Goal: Information Seeking & Learning: Learn about a topic

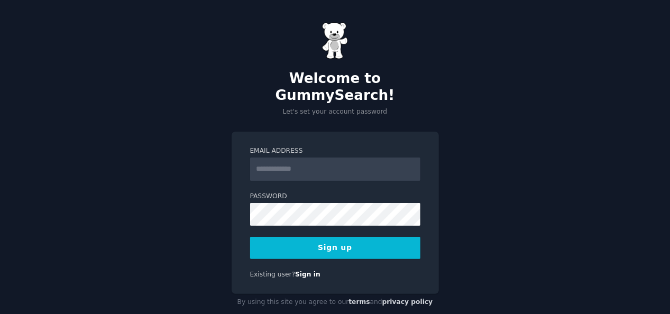
click at [289, 158] on input "Email Address" at bounding box center [335, 169] width 170 height 23
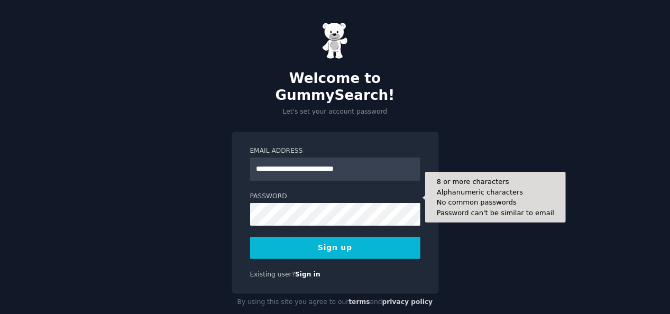
type input "**********"
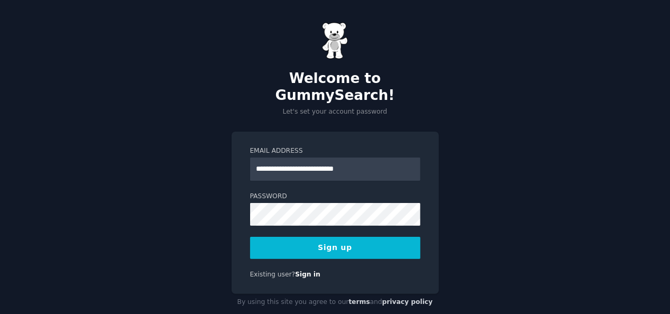
click at [296, 237] on button "Sign up" at bounding box center [335, 248] width 170 height 22
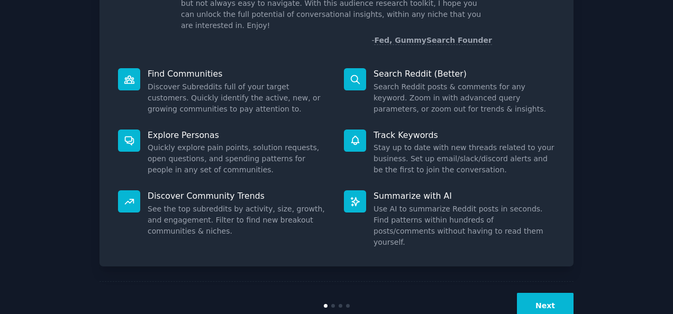
scroll to position [93, 0]
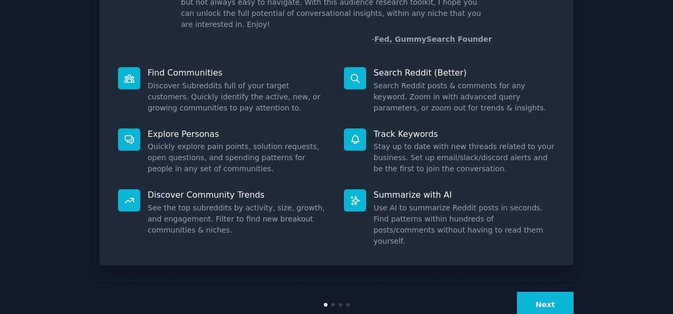
click at [548, 292] on button "Next" at bounding box center [545, 305] width 57 height 26
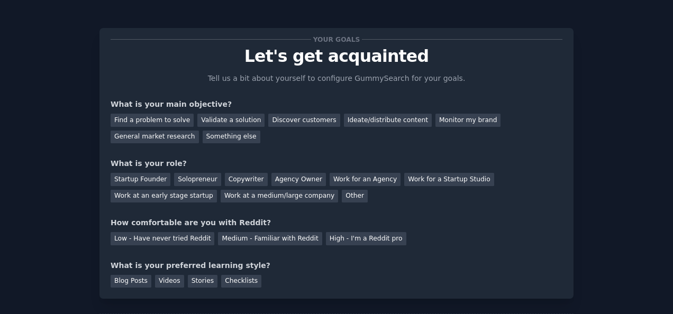
scroll to position [2, 0]
click at [167, 121] on div "Find a problem to solve" at bounding box center [152, 119] width 83 height 13
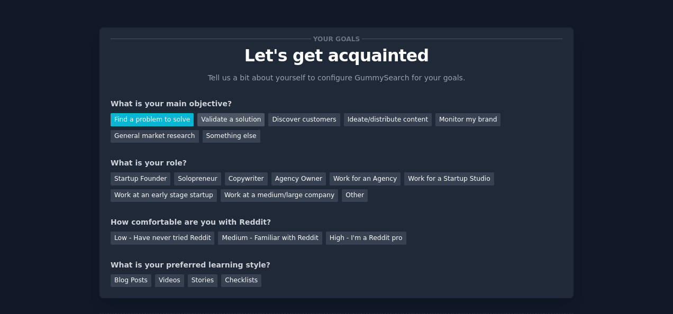
click at [203, 121] on div "Validate a solution" at bounding box center [230, 119] width 67 height 13
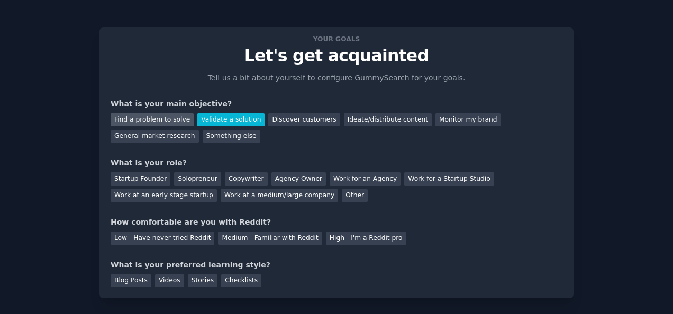
click at [176, 120] on div "Find a problem to solve" at bounding box center [152, 119] width 83 height 13
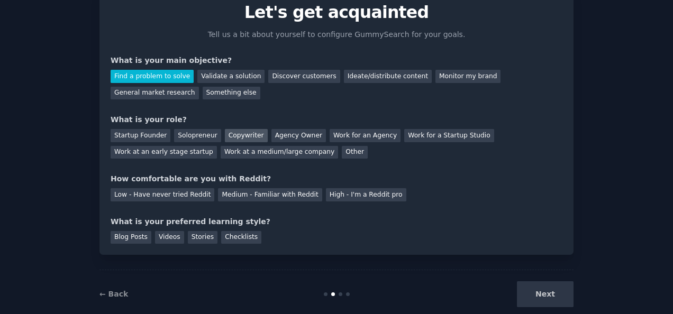
scroll to position [46, 0]
click at [199, 136] on div "Solopreneur" at bounding box center [197, 134] width 47 height 13
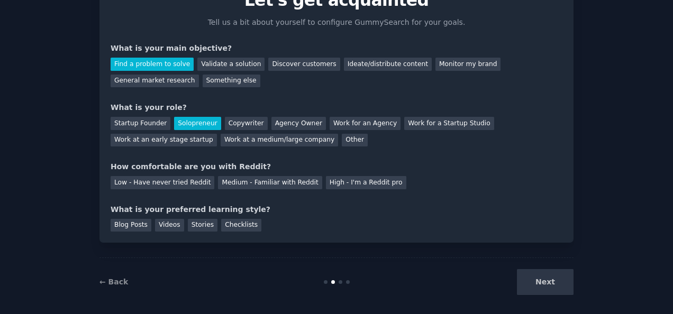
scroll to position [64, 0]
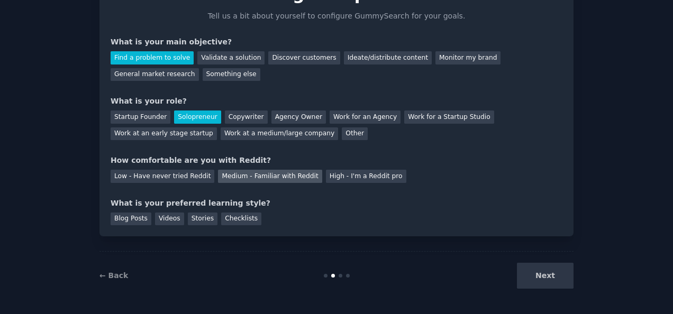
click at [237, 179] on div "Medium - Familiar with Reddit" at bounding box center [270, 176] width 104 height 13
click at [169, 215] on div "Videos" at bounding box center [169, 219] width 29 height 13
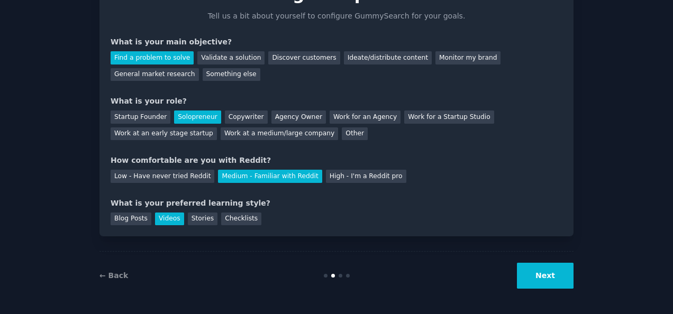
click at [559, 279] on button "Next" at bounding box center [545, 276] width 57 height 26
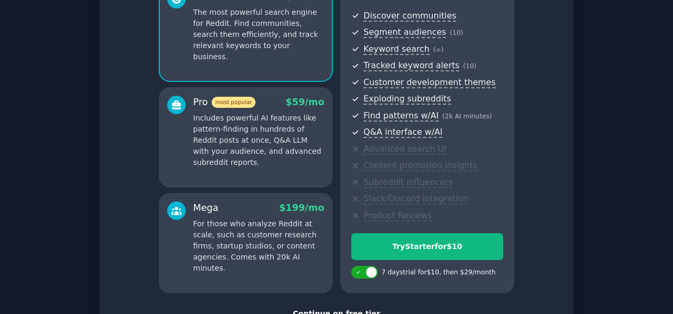
scroll to position [114, 0]
click at [291, 151] on p "Includes powerful AI features like pattern-finding in hundreds of Reddit posts …" at bounding box center [258, 140] width 131 height 56
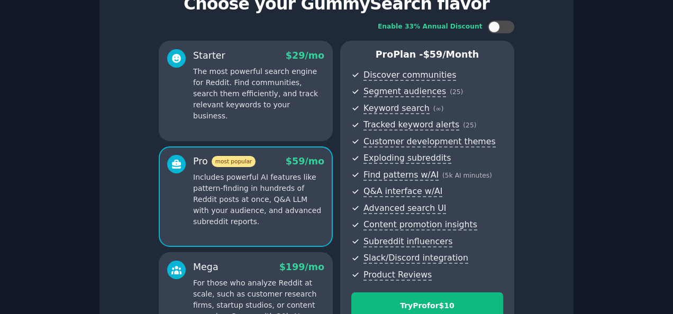
scroll to position [56, 0]
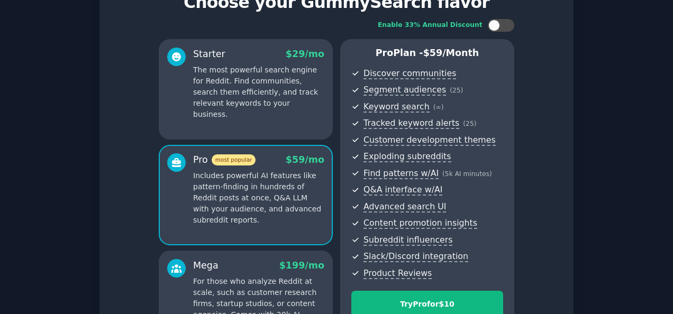
click at [289, 102] on p "The most powerful search engine for Reddit. Find communities, search them effic…" at bounding box center [258, 93] width 131 height 56
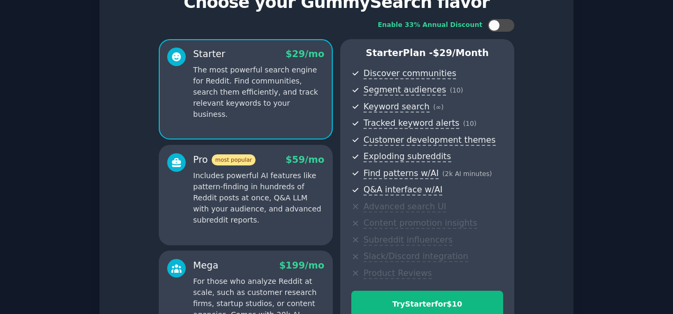
click at [283, 224] on p "Includes powerful AI features like pattern-finding in hundreds of Reddit posts …" at bounding box center [258, 198] width 131 height 56
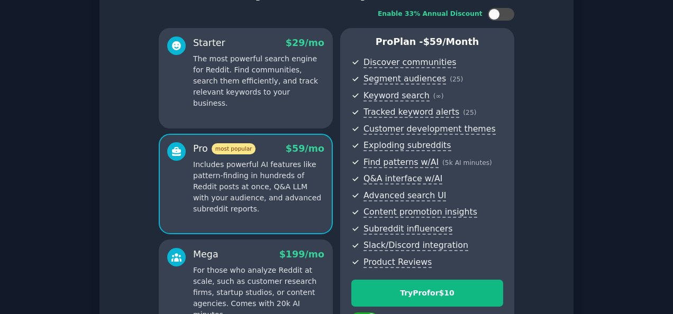
scroll to position [67, 0]
click at [308, 89] on p "The most powerful search engine for Reddit. Find communities, search them effic…" at bounding box center [258, 81] width 131 height 56
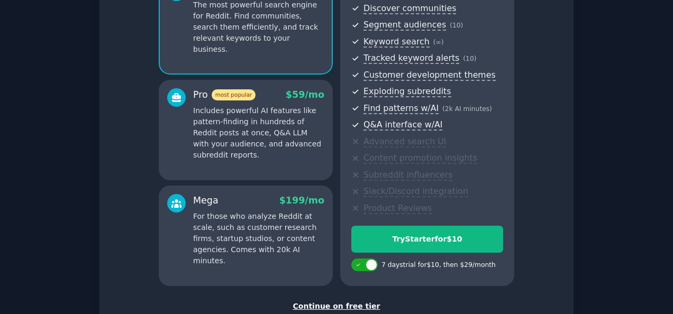
scroll to position [121, 0]
click at [283, 160] on div "Pro most popular $ 59 /mo Includes powerful AI features like pattern-finding in…" at bounding box center [246, 129] width 174 height 100
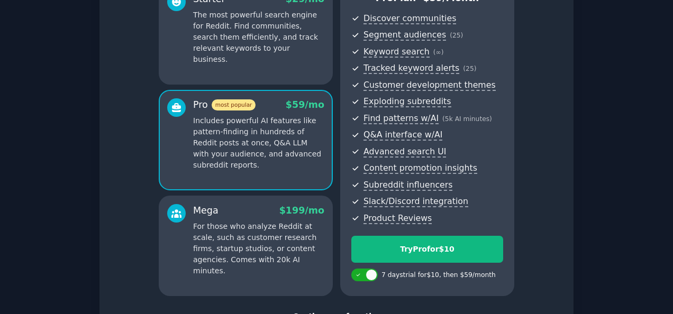
scroll to position [111, 0]
click at [297, 33] on p "The most powerful search engine for Reddit. Find communities, search them effic…" at bounding box center [258, 37] width 131 height 56
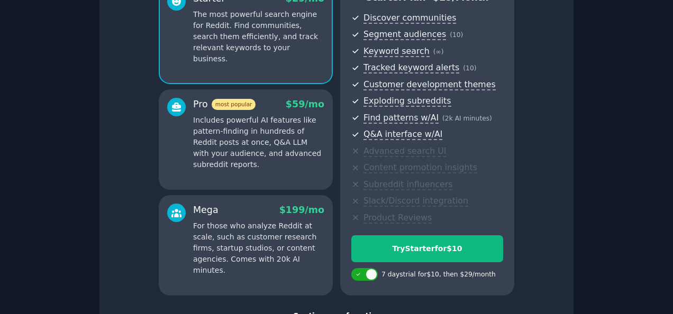
click at [275, 100] on div "Pro most popular $ 59 /mo" at bounding box center [258, 104] width 131 height 13
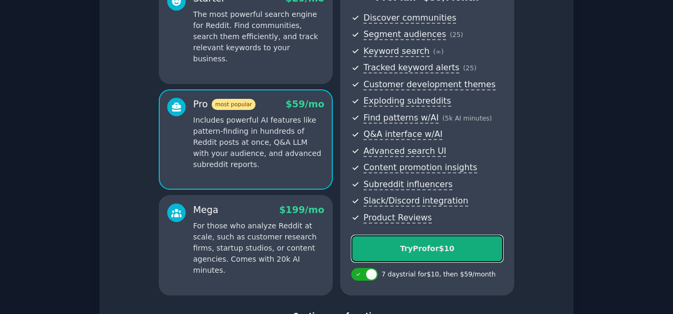
click at [425, 250] on div "Try Pro for $10" at bounding box center [427, 248] width 151 height 11
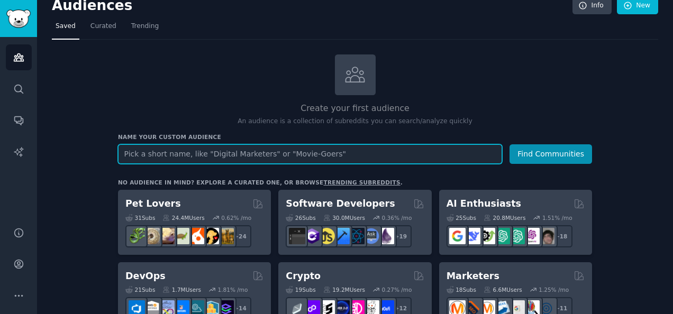
scroll to position [12, 0]
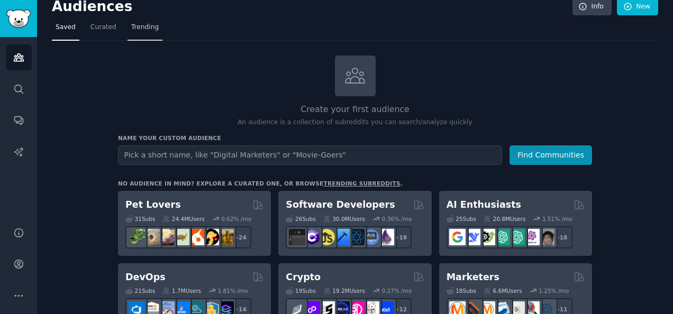
click at [131, 25] on span "Trending" at bounding box center [144, 28] width 27 height 10
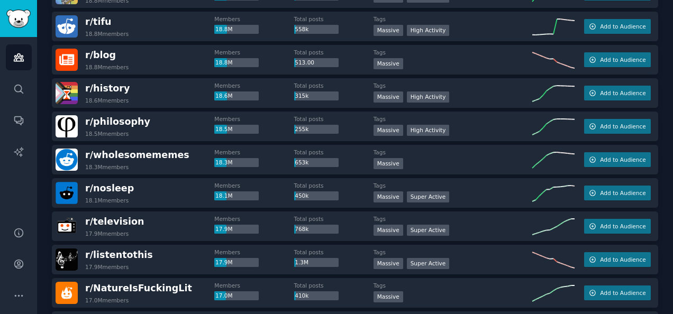
scroll to position [1402, 0]
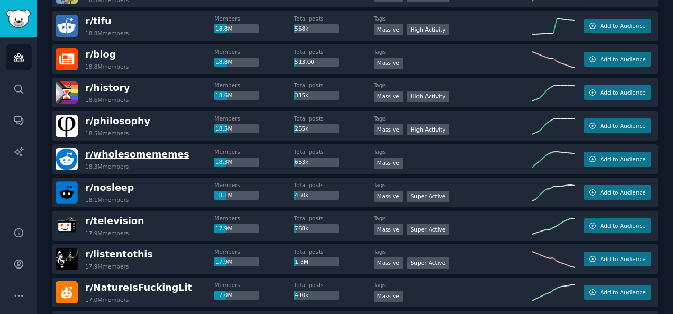
click at [92, 153] on span "r/ wholesomememes" at bounding box center [137, 154] width 104 height 11
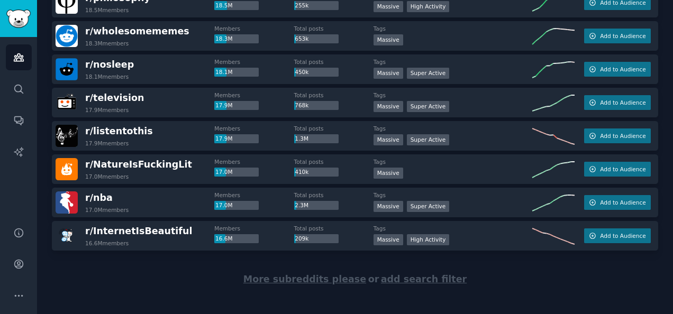
scroll to position [1533, 0]
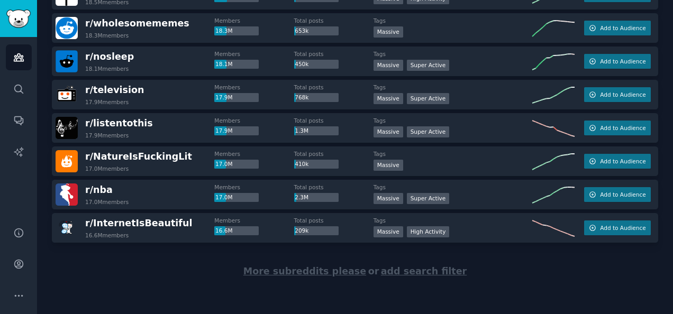
click at [313, 273] on span "More subreddits please" at bounding box center [304, 271] width 123 height 11
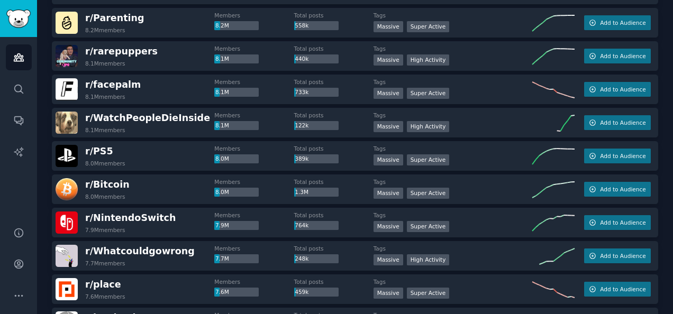
scroll to position [3199, 0]
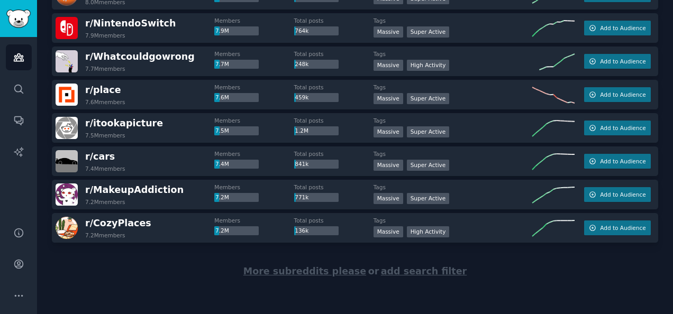
click at [338, 271] on span "More subreddits please" at bounding box center [304, 271] width 123 height 11
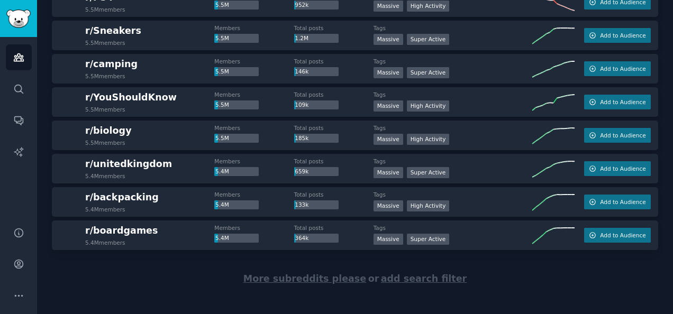
scroll to position [4865, 0]
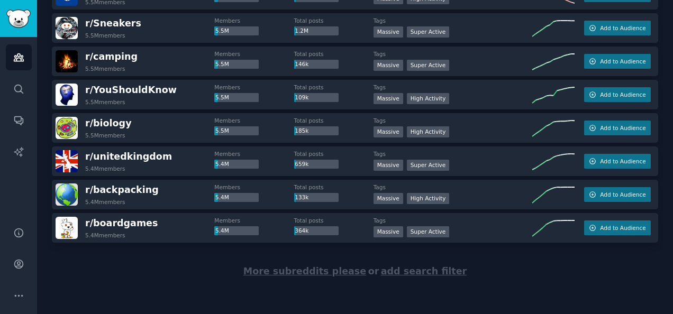
click at [330, 267] on span "More subreddits please" at bounding box center [304, 271] width 123 height 11
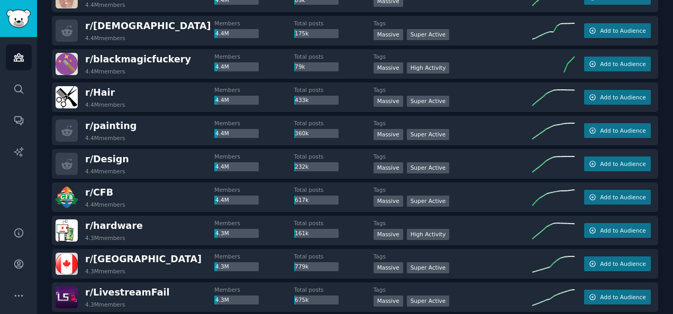
scroll to position [6530, 0]
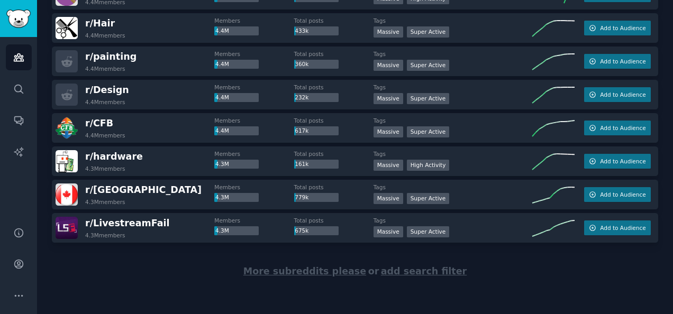
click at [316, 269] on span "More subreddits please" at bounding box center [304, 271] width 123 height 11
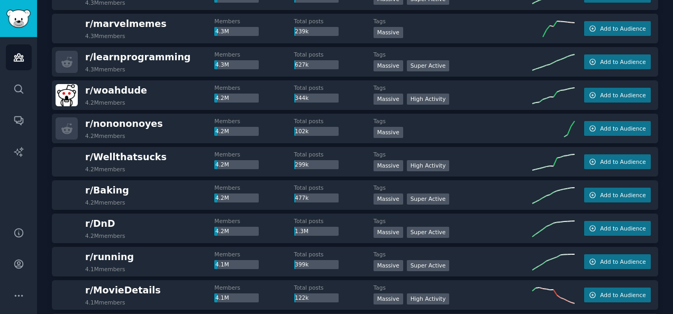
scroll to position [6864, 0]
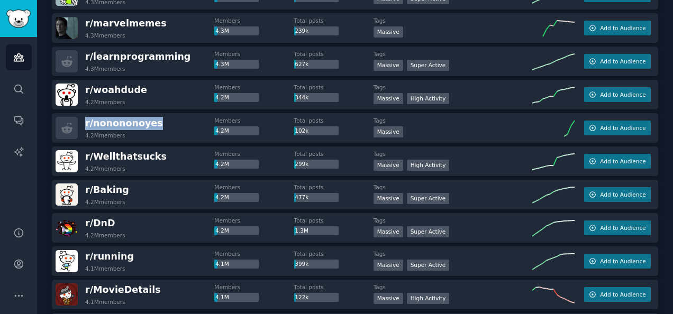
drag, startPoint x: 157, startPoint y: 125, endPoint x: 79, endPoint y: 122, distance: 77.3
click at [79, 122] on div "r/ [PERSON_NAME] 4.2M members" at bounding box center [135, 128] width 159 height 22
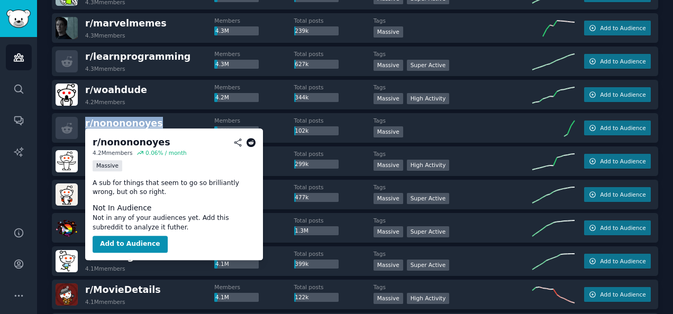
copy span "r/ [PERSON_NAME]"
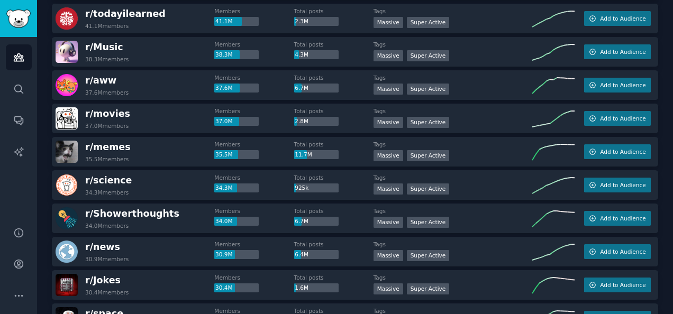
scroll to position [0, 0]
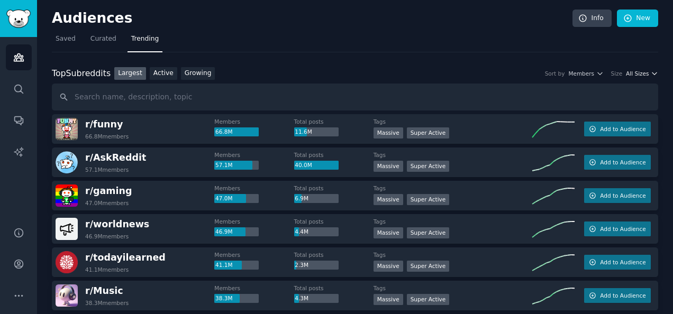
click at [645, 72] on span "All Sizes" at bounding box center [637, 73] width 23 height 7
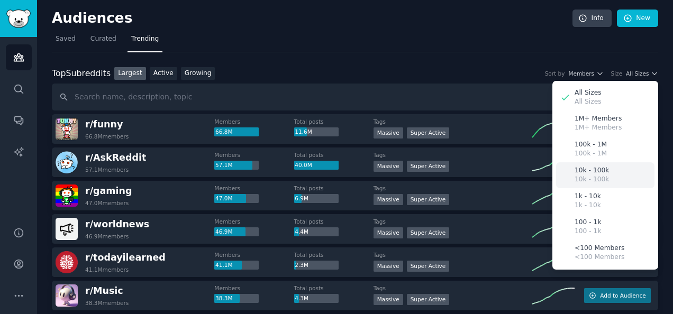
click at [620, 171] on div "10k - 100k 10k - 100k" at bounding box center [605, 175] width 98 height 26
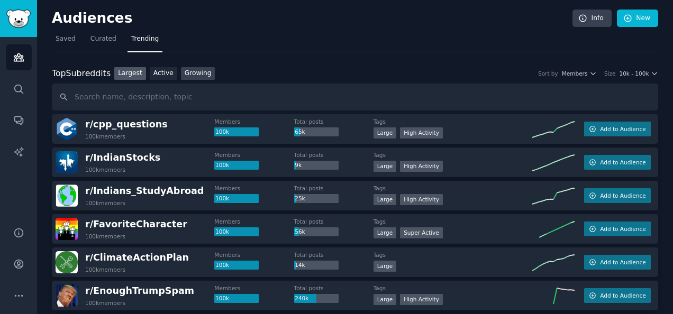
click at [187, 71] on link "Growing" at bounding box center [198, 73] width 34 height 13
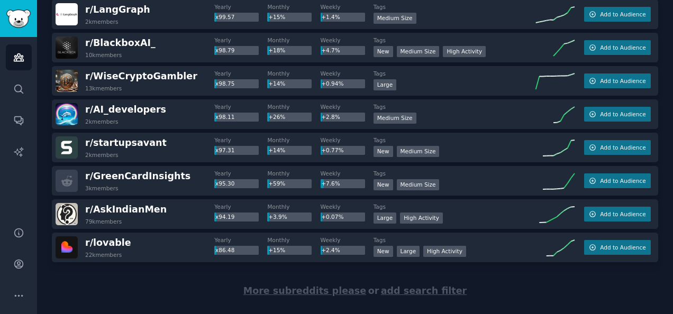
scroll to position [1533, 0]
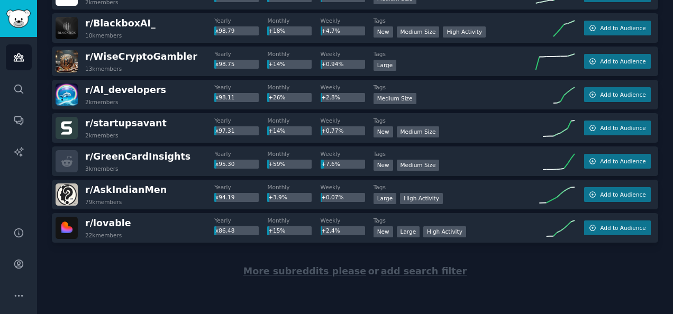
click at [332, 269] on span "More subreddits please" at bounding box center [304, 271] width 123 height 11
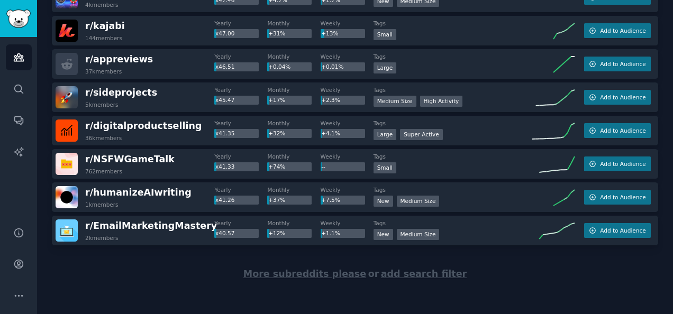
scroll to position [3197, 0]
click at [277, 269] on span "More subreddits please" at bounding box center [304, 273] width 123 height 11
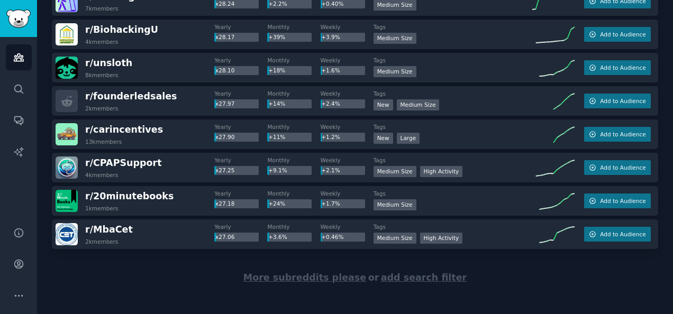
scroll to position [4865, 0]
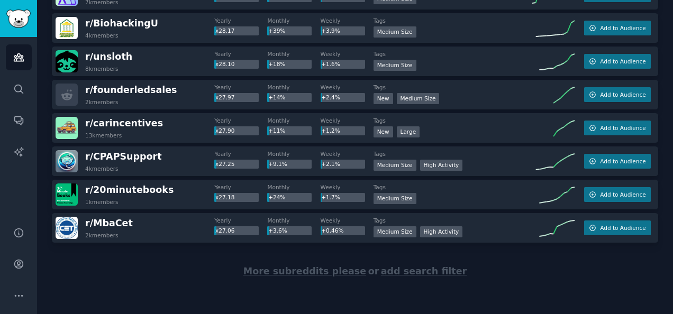
click at [351, 269] on span "More subreddits please" at bounding box center [304, 271] width 123 height 11
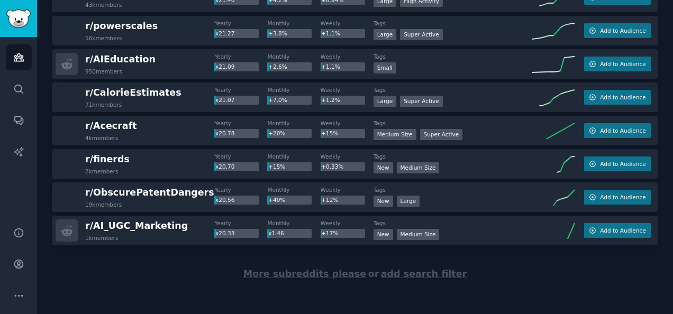
scroll to position [6530, 0]
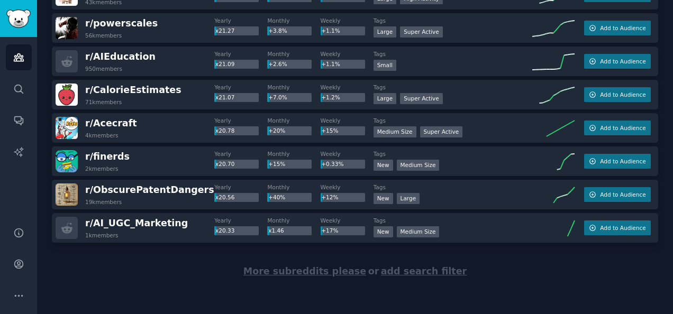
click at [304, 268] on span "More subreddits please" at bounding box center [304, 271] width 123 height 11
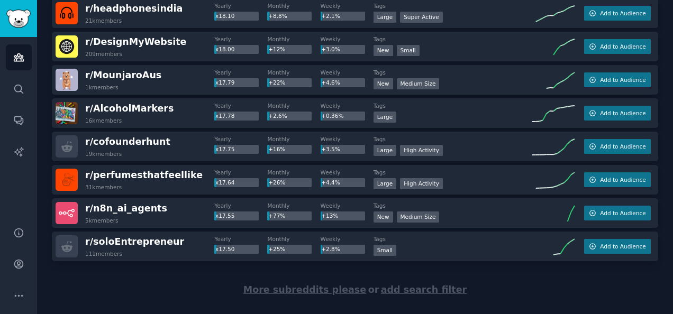
scroll to position [8178, 0]
click at [299, 288] on span "More subreddits please" at bounding box center [304, 289] width 123 height 11
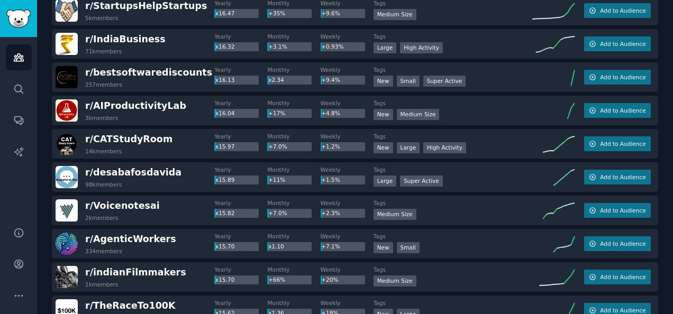
scroll to position [8914, 0]
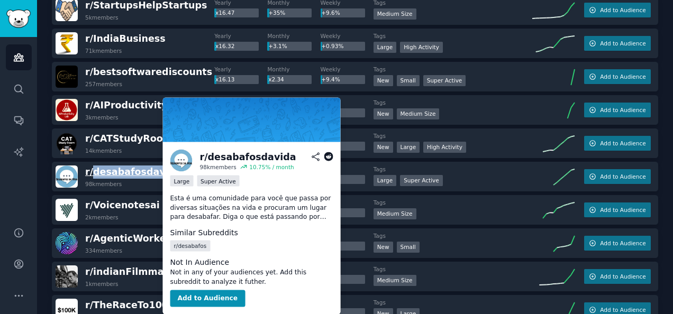
drag, startPoint x: 174, startPoint y: 166, endPoint x: 93, endPoint y: 164, distance: 81.5
click at [93, 166] on div "r/ desabafosdavida 98k members" at bounding box center [135, 177] width 159 height 22
copy span "desabafosdavida"
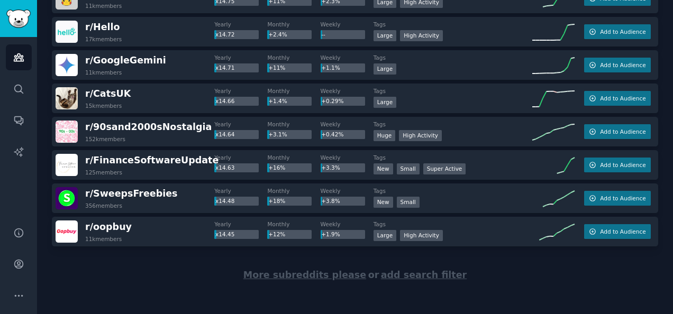
scroll to position [9859, 0]
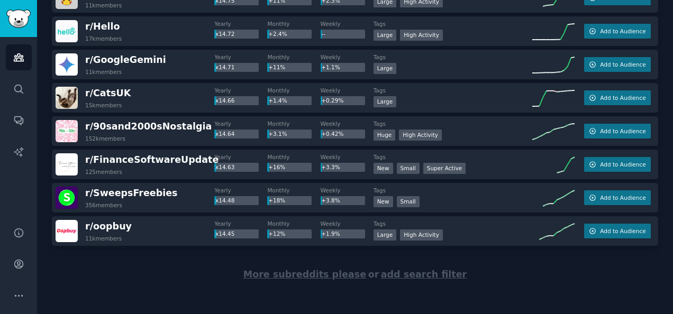
click at [332, 270] on span "More subreddits please" at bounding box center [304, 274] width 123 height 11
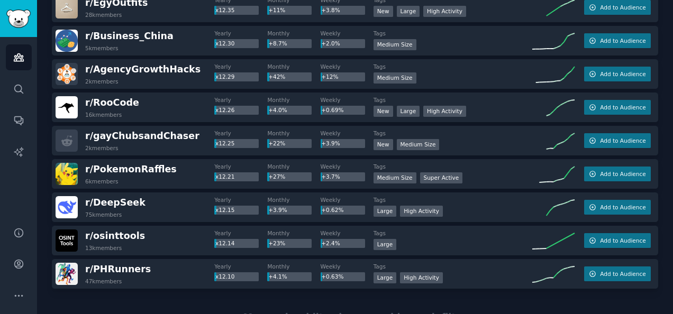
scroll to position [11527, 0]
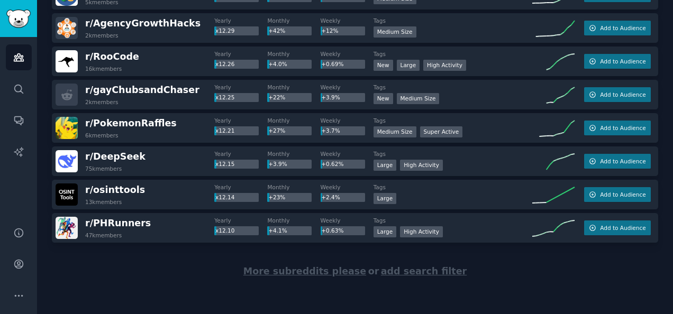
click at [303, 269] on span "More subreddits please" at bounding box center [304, 271] width 123 height 11
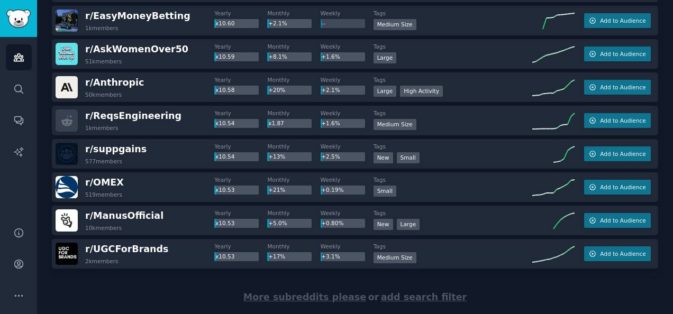
scroll to position [13193, 0]
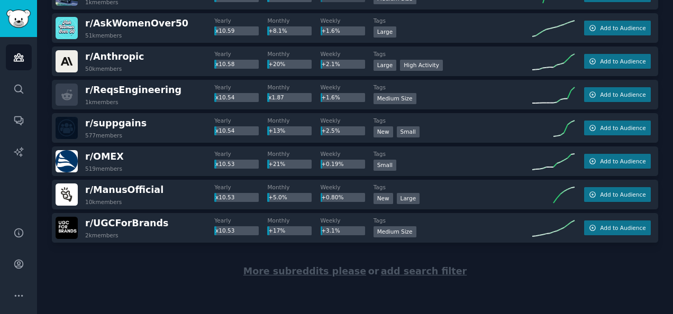
click at [349, 270] on span "More subreddits please" at bounding box center [304, 271] width 123 height 11
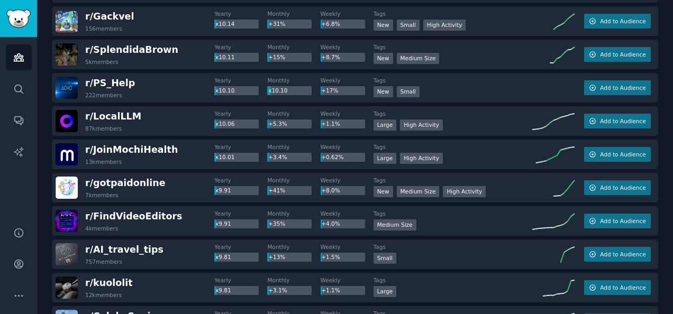
scroll to position [13967, 0]
